Goal: Task Accomplishment & Management: Manage account settings

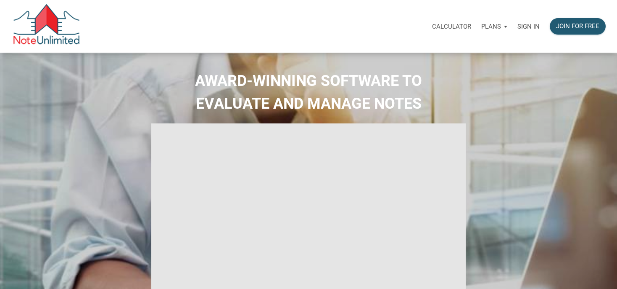
click at [533, 28] on p "Sign in" at bounding box center [529, 27] width 22 height 8
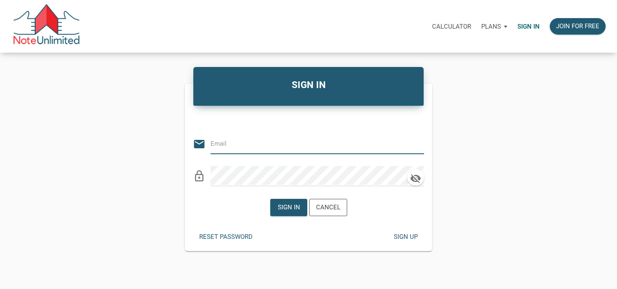
click at [329, 142] on input "email" at bounding box center [311, 143] width 201 height 19
click at [316, 145] on input "email" at bounding box center [311, 143] width 201 height 19
type input "manage@winwinsolutionstrust.com"
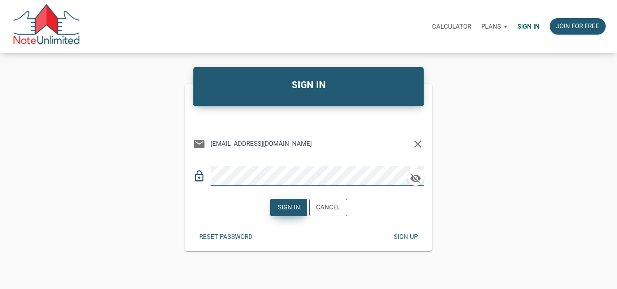
click at [282, 204] on div "Sign in" at bounding box center [289, 207] width 22 height 10
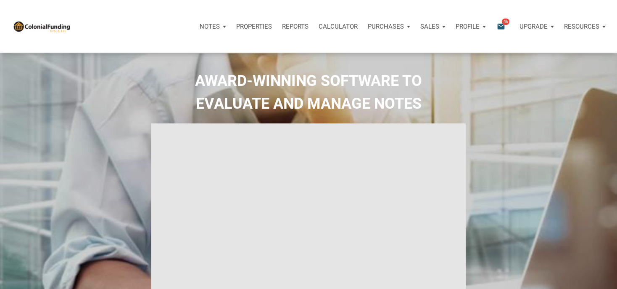
type input "Introduction to new features"
select select
click at [332, 38] on div "Calculator" at bounding box center [338, 26] width 49 height 25
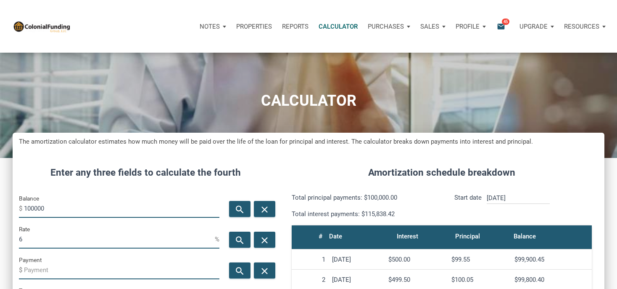
scroll to position [410, 592]
click at [248, 26] on p "Properties" at bounding box center [254, 27] width 36 height 8
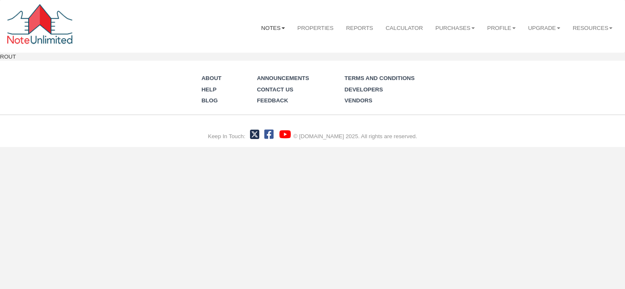
click at [260, 26] on link "Notes" at bounding box center [273, 28] width 36 height 21
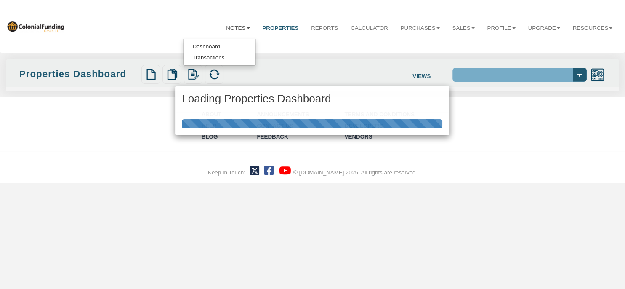
click at [205, 45] on div "Loading Properties Dashboard" at bounding box center [312, 144] width 625 height 289
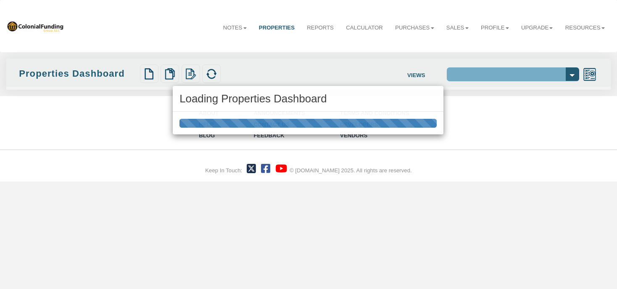
select select "138"
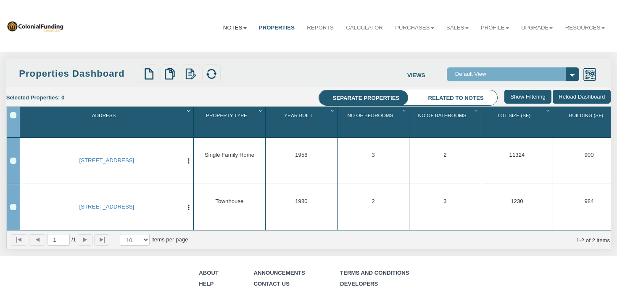
click at [222, 28] on link "Notes" at bounding box center [235, 28] width 36 height 21
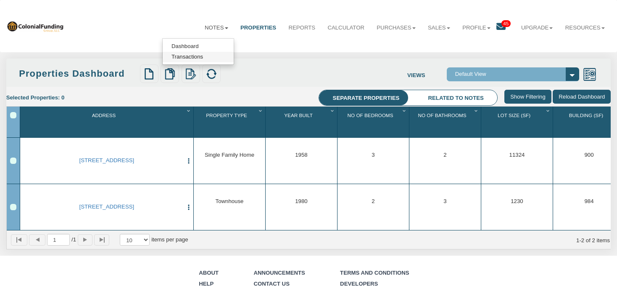
click at [183, 59] on link "Transactions" at bounding box center [198, 57] width 71 height 11
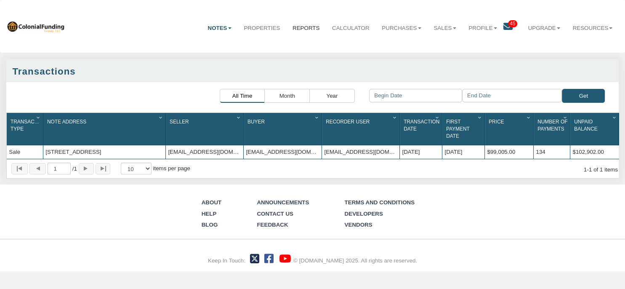
click at [290, 26] on link "Reports" at bounding box center [306, 28] width 40 height 21
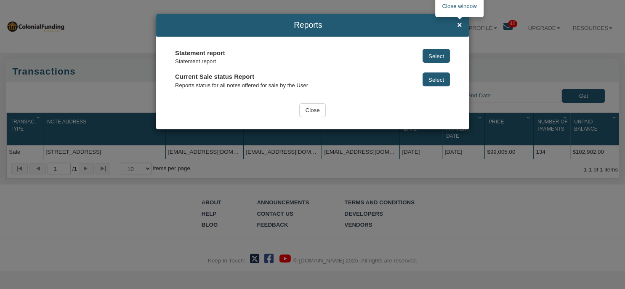
click at [458, 23] on span "×" at bounding box center [459, 25] width 5 height 9
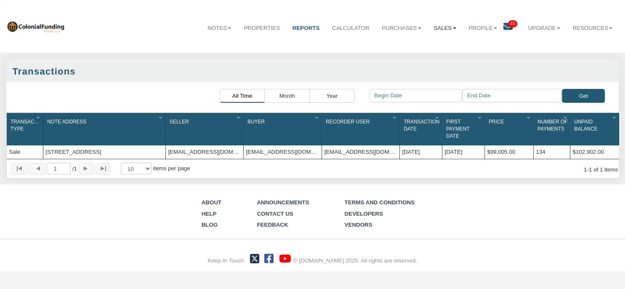
click at [434, 25] on link "Sales" at bounding box center [444, 28] width 35 height 21
click at [406, 45] on link "Offers" at bounding box center [425, 46] width 72 height 11
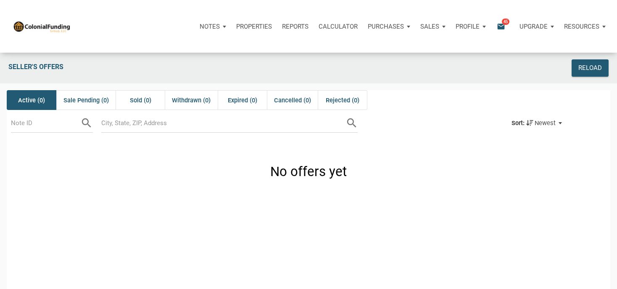
click at [220, 26] on p "Sales" at bounding box center [210, 27] width 20 height 8
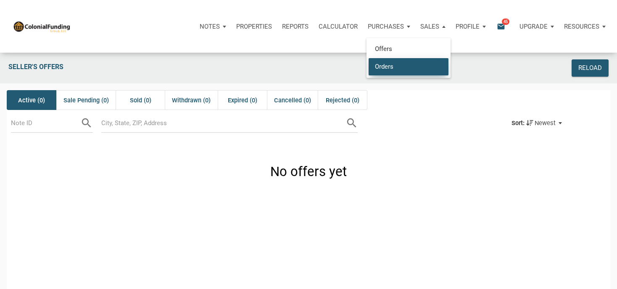
click at [384, 64] on link "Orders" at bounding box center [409, 66] width 80 height 17
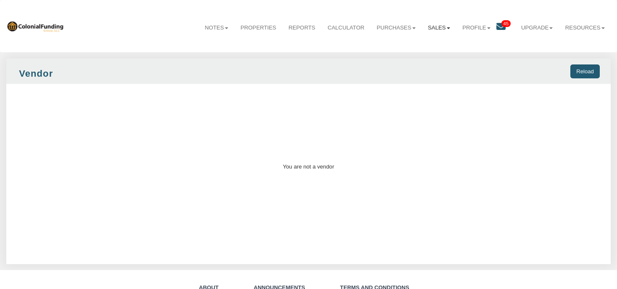
click at [431, 28] on link "Sales" at bounding box center [439, 28] width 34 height 21
click at [396, 58] on link "Orders" at bounding box center [420, 57] width 71 height 11
click at [430, 29] on link "Sales" at bounding box center [439, 28] width 34 height 21
click at [403, 46] on link "Offers" at bounding box center [420, 46] width 71 height 11
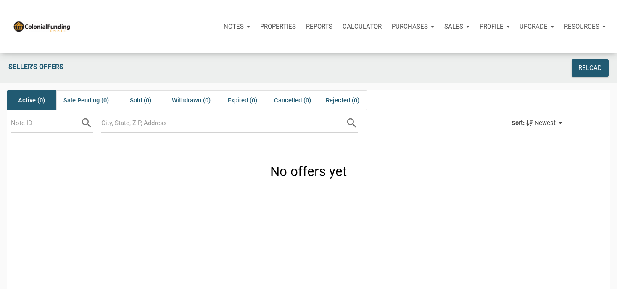
click at [489, 35] on div "Profile" at bounding box center [495, 26] width 40 height 25
click at [493, 26] on p "Profile" at bounding box center [492, 27] width 24 height 8
click at [255, 27] on p "Properties" at bounding box center [254, 27] width 36 height 8
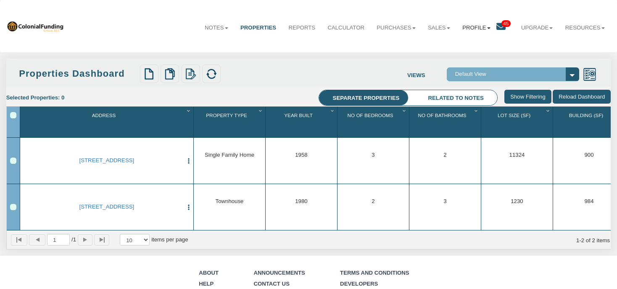
click at [465, 27] on link "Profile" at bounding box center [476, 28] width 40 height 21
click at [497, 26] on icon at bounding box center [501, 26] width 9 height 9
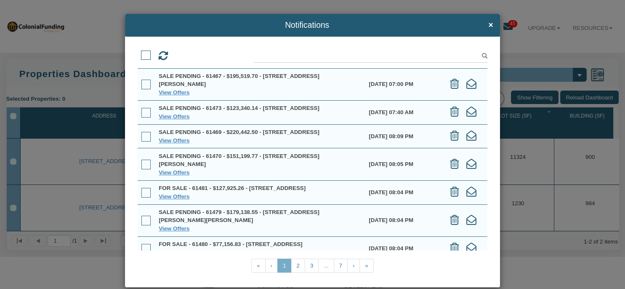
click at [444, 16] on div "Notifications ×" at bounding box center [312, 25] width 375 height 23
click at [482, 26] on h4 "Notifications ×" at bounding box center [312, 25] width 361 height 9
click at [488, 26] on span "×" at bounding box center [490, 25] width 5 height 9
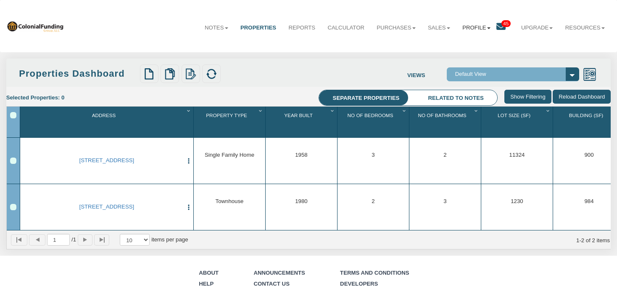
click at [472, 27] on link "Profile" at bounding box center [476, 28] width 40 height 21
click at [459, 43] on link "Settings" at bounding box center [479, 46] width 71 height 11
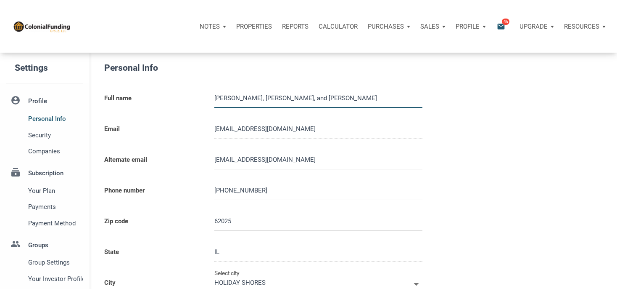
type input "6189754408"
type input "EDWARDSVILLE"
select select
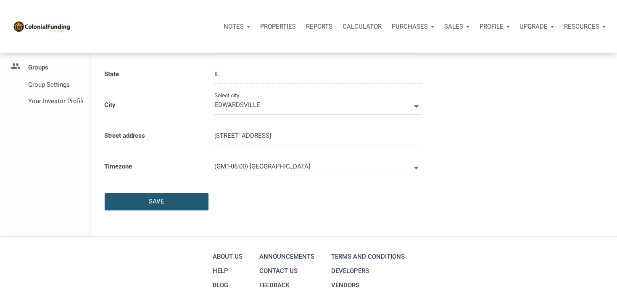
scroll to position [133, 0]
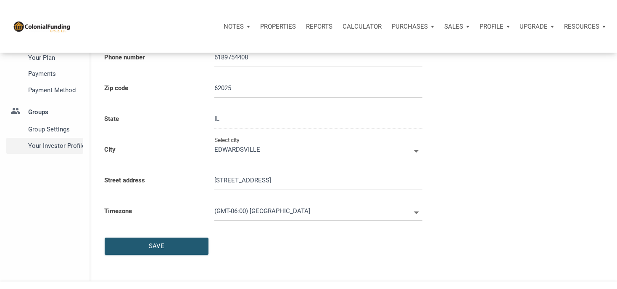
click at [41, 147] on span "Your Investor Profile" at bounding box center [54, 145] width 52 height 10
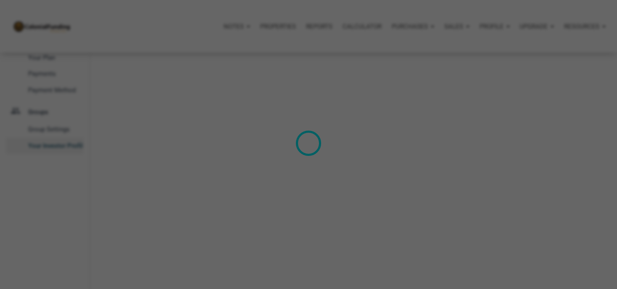
type input "Cash Flow - [DATE] Income"
select select
type input "$ 600,000"
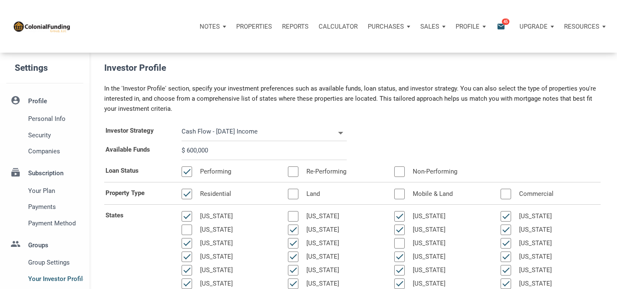
click at [191, 148] on input "$ 600,000" at bounding box center [264, 150] width 165 height 19
click at [97, 235] on div "Investor Profile In the 'Investor Profile' section, specify your investment pre…" at bounding box center [354, 250] width 528 height 379
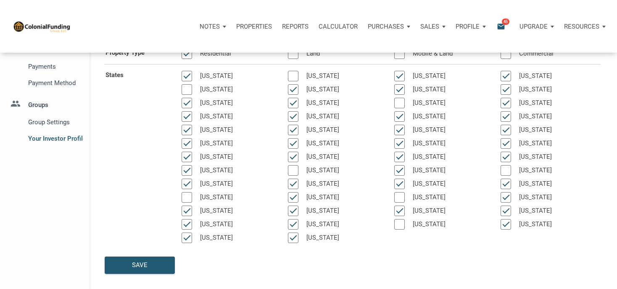
scroll to position [133, 0]
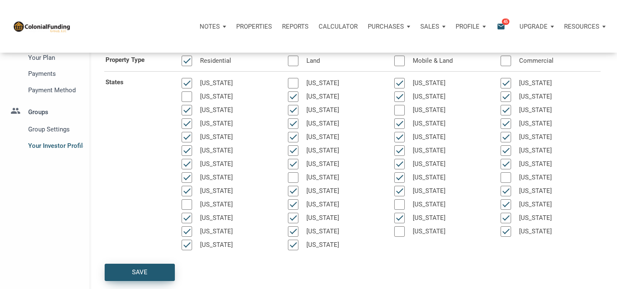
drag, startPoint x: 132, startPoint y: 268, endPoint x: 132, endPoint y: 261, distance: 7.2
click at [132, 267] on div "Save" at bounding box center [139, 272] width 69 height 16
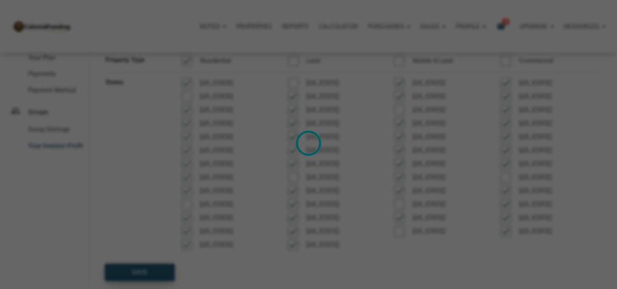
select select
type input "$ 600,000"
